Goal: Transaction & Acquisition: Book appointment/travel/reservation

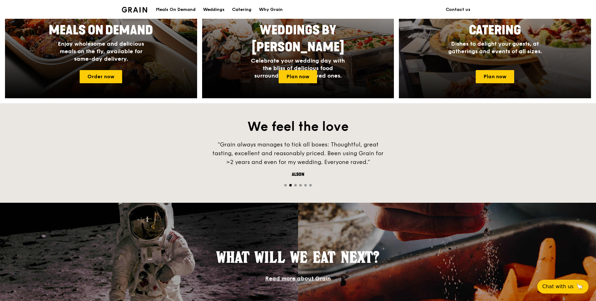
scroll to position [344, 0]
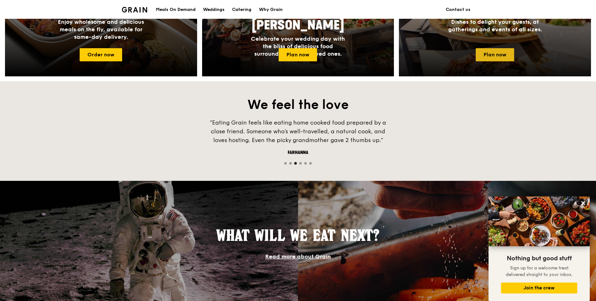
click at [490, 50] on link "Plan now" at bounding box center [495, 54] width 38 height 13
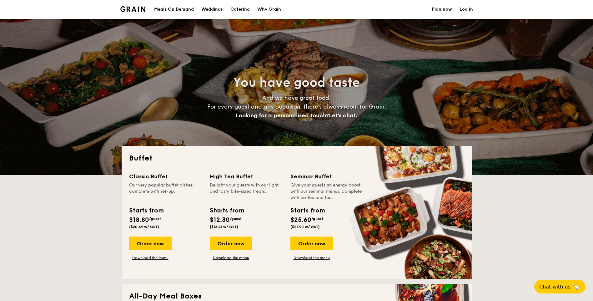
select select
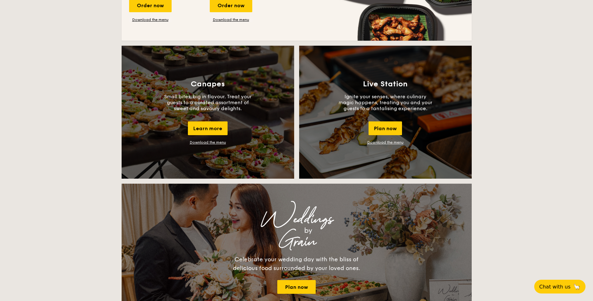
scroll to position [531, 0]
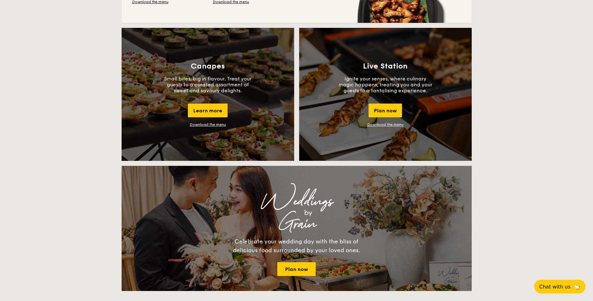
click at [382, 123] on link "Download the menu" at bounding box center [385, 124] width 36 height 4
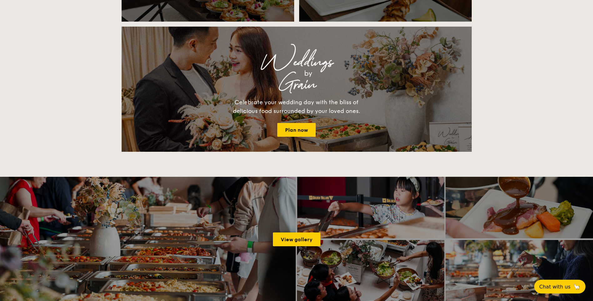
scroll to position [656, 0]
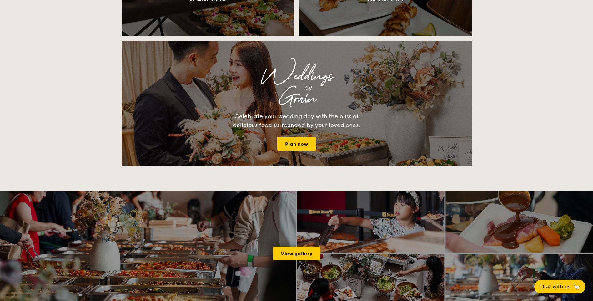
click at [305, 134] on div "Weddings by Grain Celebrate your wedding day with the bliss of delicious food s…" at bounding box center [297, 103] width 250 height 95
click at [304, 140] on link "Plan now" at bounding box center [296, 144] width 38 height 14
